Goal: Task Accomplishment & Management: Use online tool/utility

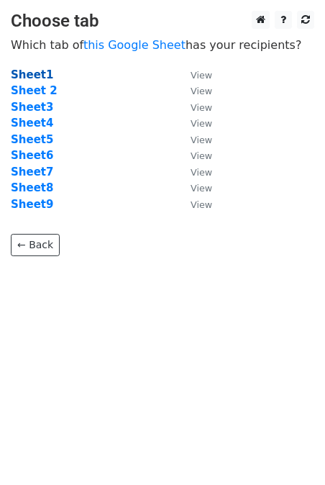
click at [32, 76] on strong "Sheet1" at bounding box center [32, 74] width 42 height 13
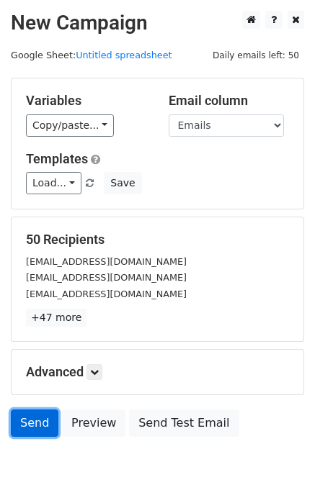
click at [37, 423] on link "Send" at bounding box center [35, 423] width 48 height 27
